Goal: Task Accomplishment & Management: Manage account settings

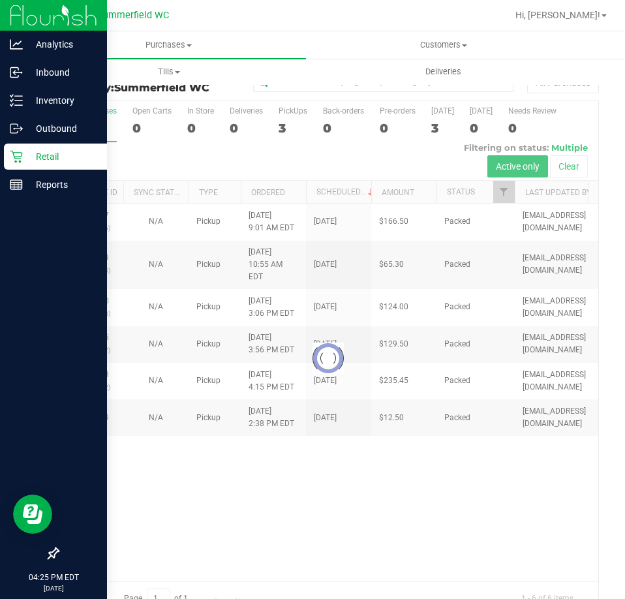
click at [25, 152] on p "Retail" at bounding box center [62, 157] width 78 height 16
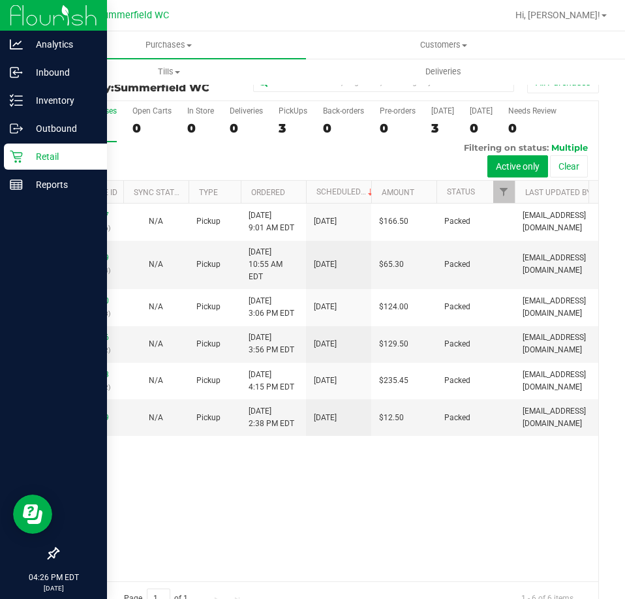
click at [42, 160] on p "Retail" at bounding box center [62, 157] width 78 height 16
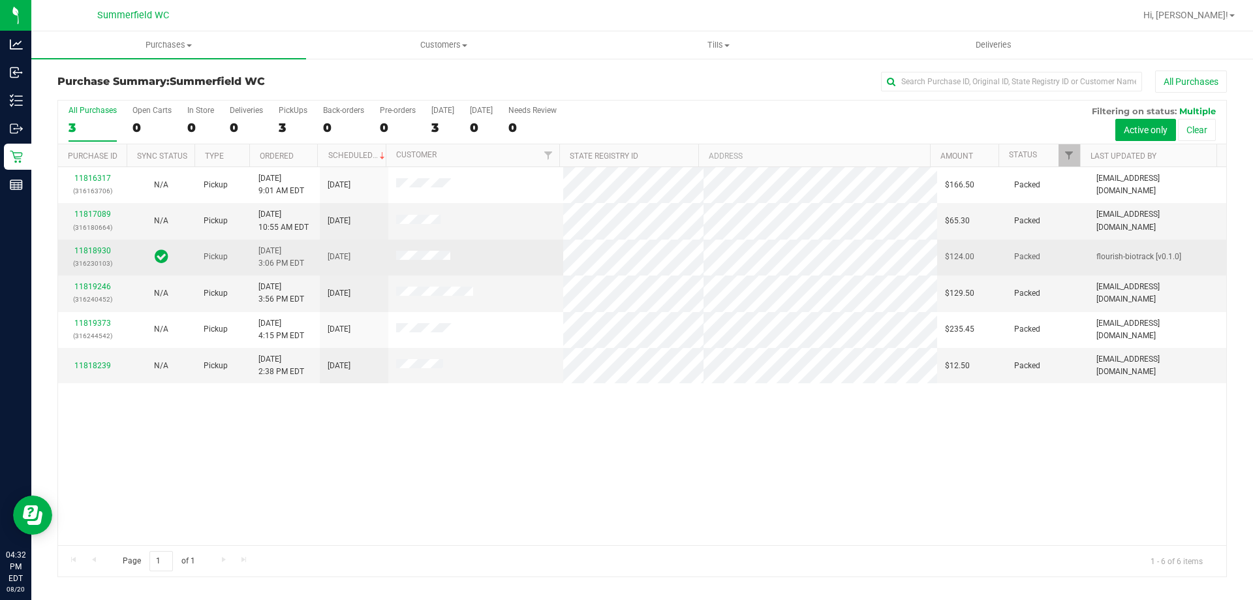
click at [89, 243] on td "11818930 (316230103)" at bounding box center [92, 257] width 69 height 36
click at [89, 247] on link "11818930" at bounding box center [92, 250] width 37 height 9
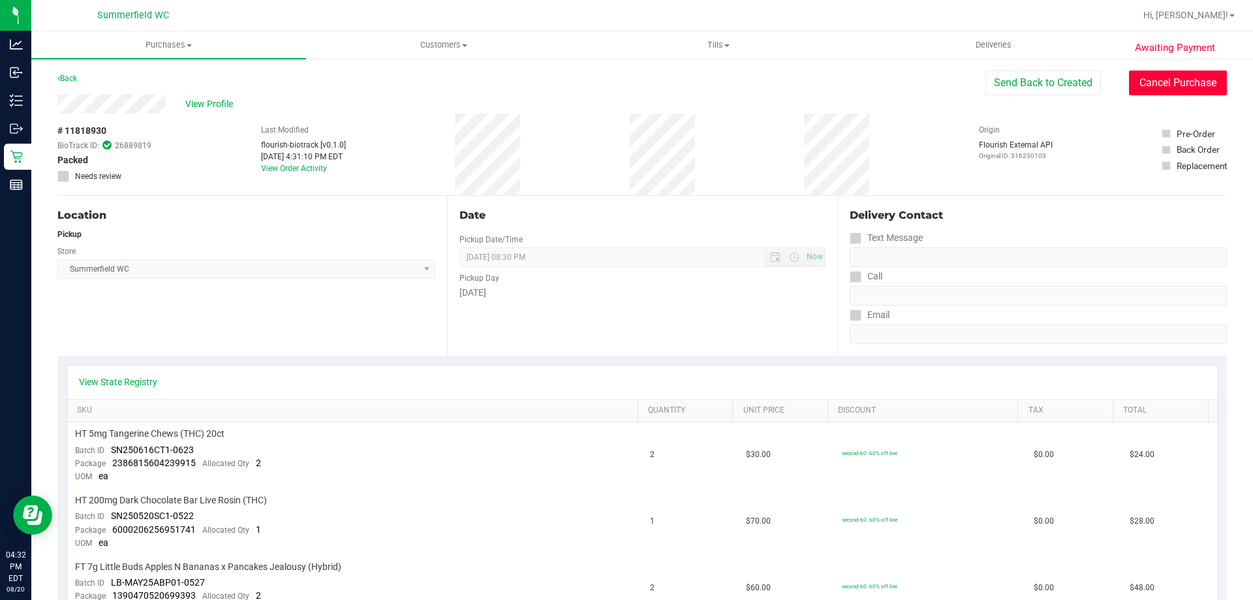
click at [624, 71] on button "Cancel Purchase" at bounding box center [1178, 82] width 98 height 25
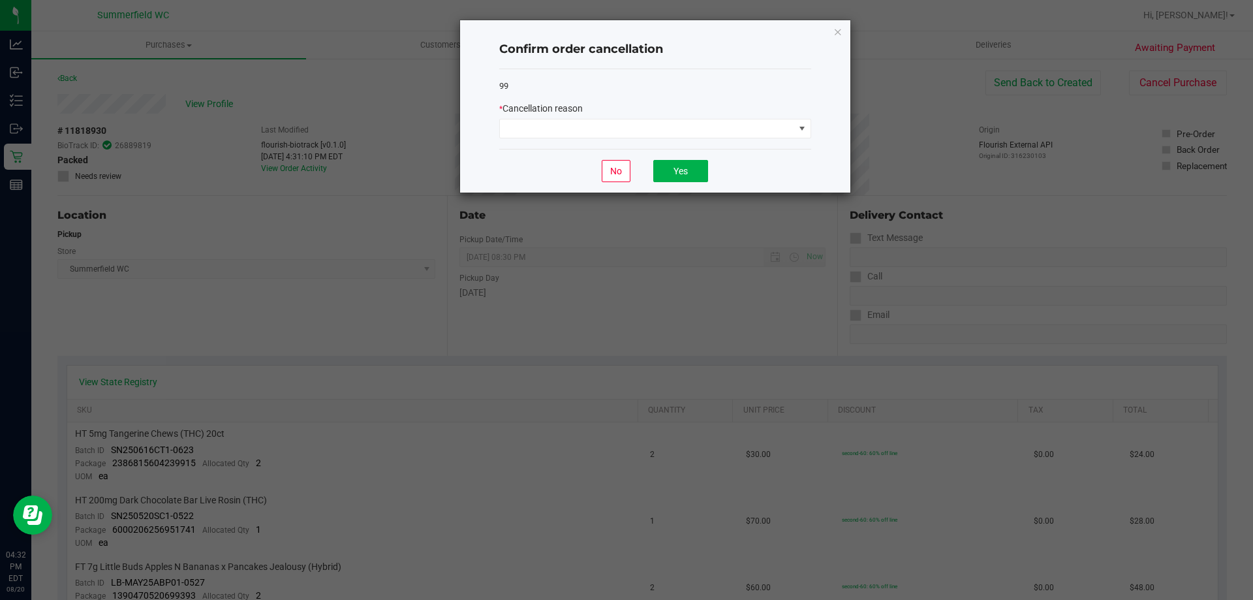
click at [624, 140] on div "99 * Cancellation reason" at bounding box center [655, 109] width 312 height 80
drag, startPoint x: 723, startPoint y: 139, endPoint x: 710, endPoint y: 138, distance: 13.1
click at [624, 138] on div "99 * Cancellation reason" at bounding box center [655, 109] width 312 height 80
click at [624, 136] on span at bounding box center [647, 128] width 294 height 18
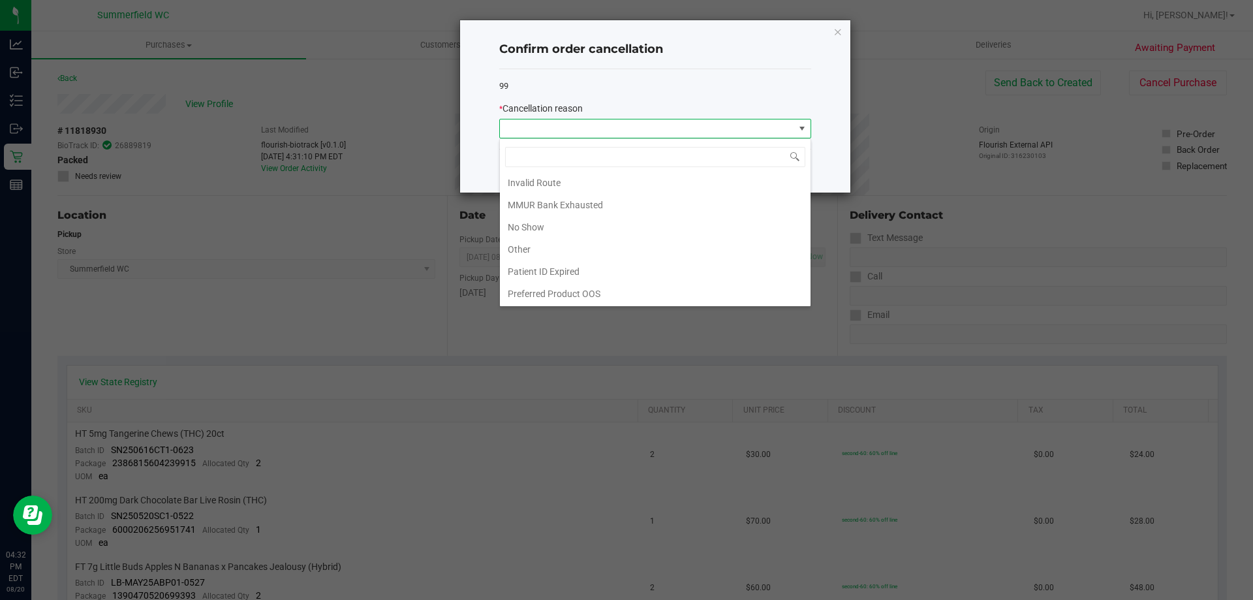
scroll to position [69, 0]
click at [577, 250] on li "Other" at bounding box center [655, 249] width 311 height 22
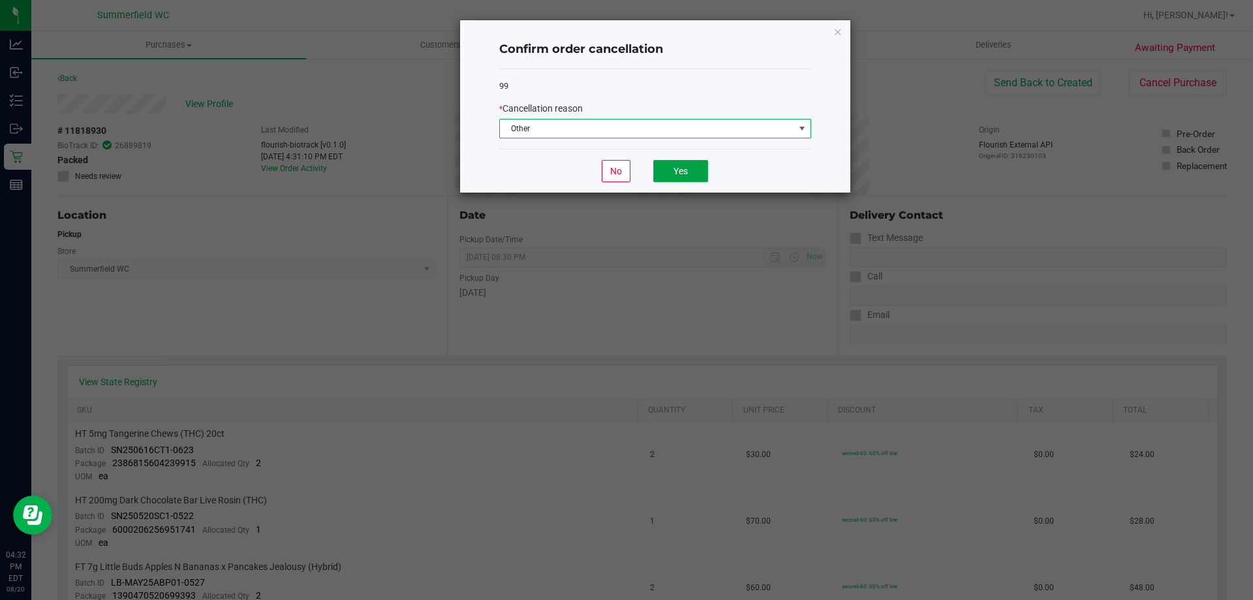
click at [624, 162] on button "Yes" at bounding box center [680, 171] width 55 height 22
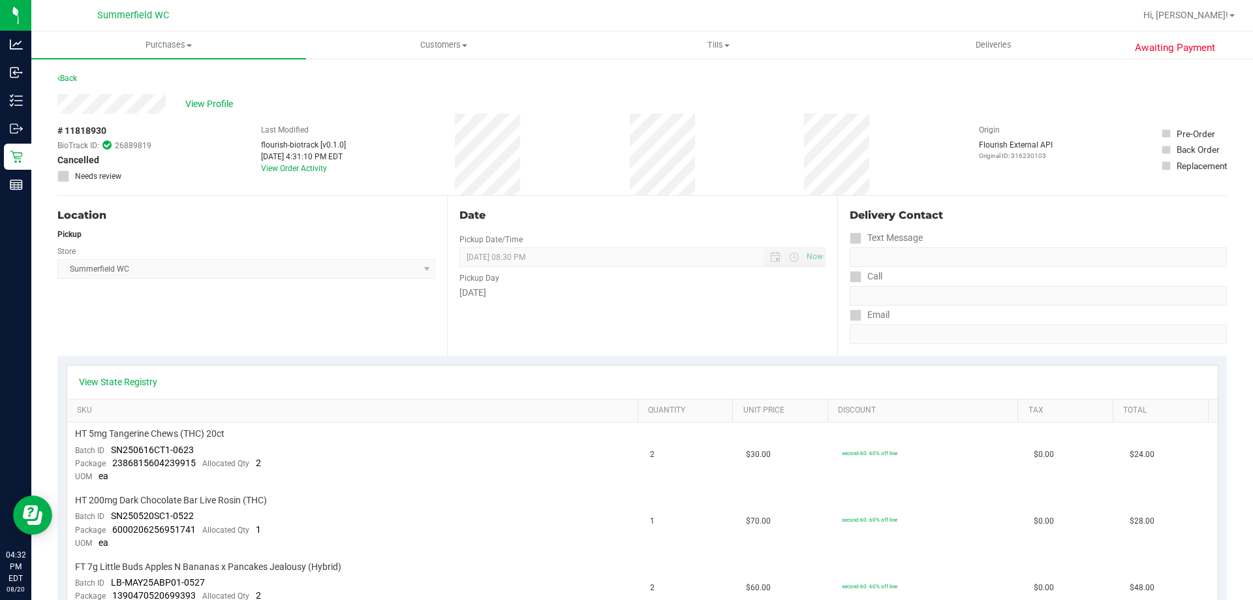
click at [437, 90] on div "Back" at bounding box center [641, 81] width 1169 height 23
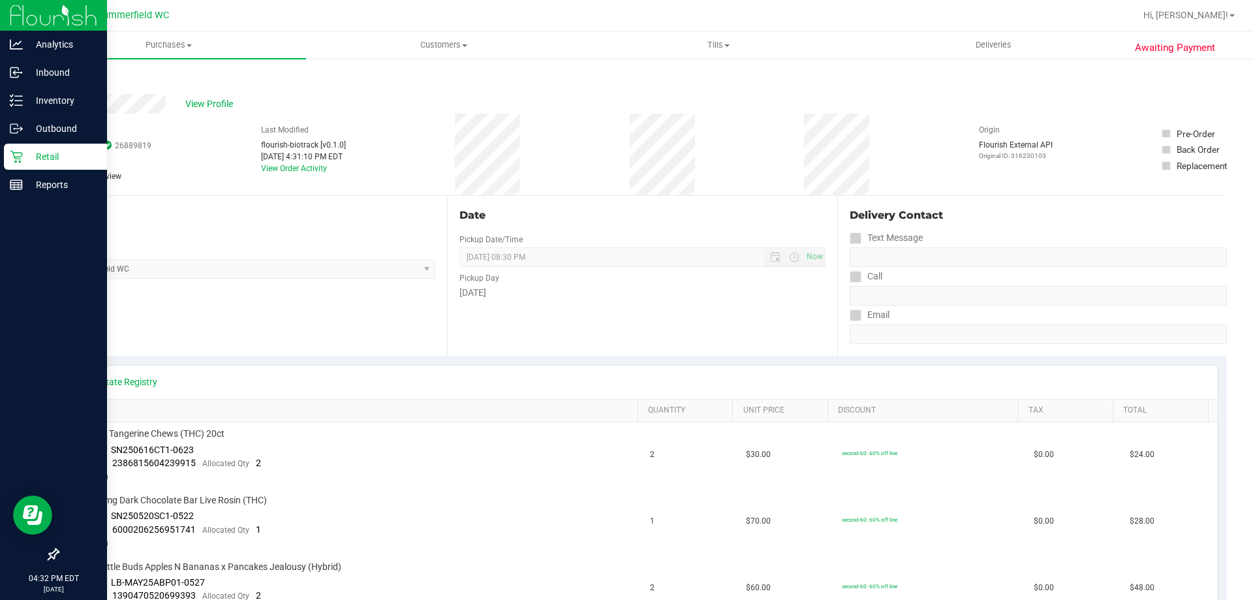
click at [40, 158] on p "Retail" at bounding box center [62, 157] width 78 height 16
